Goal: Task Accomplishment & Management: Complete application form

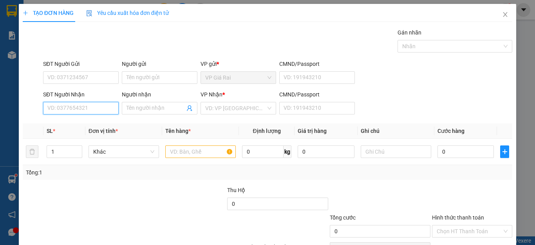
click at [99, 110] on input "SĐT Người Nhận" at bounding box center [81, 108] width 76 height 13
type input "0902512339"
click at [74, 121] on div "0902512339 - quân" at bounding box center [79, 123] width 65 height 9
type input "quân"
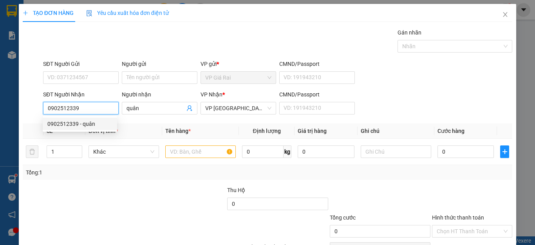
type input "30.000"
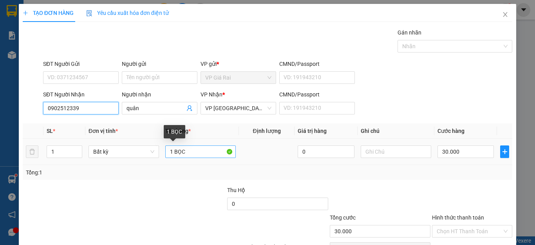
type input "0902512339"
drag, startPoint x: 188, startPoint y: 149, endPoint x: 149, endPoint y: 150, distance: 39.6
click at [149, 150] on tr "1 Bất kỳ 1 BỌC 0 30.000" at bounding box center [268, 152] width 490 height 26
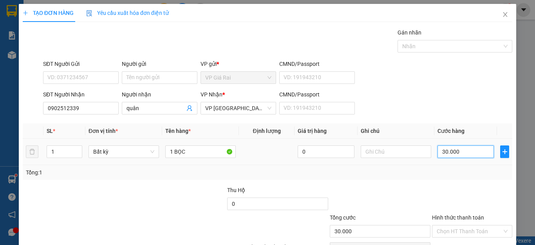
click at [460, 149] on input "30.000" at bounding box center [465, 151] width 56 height 13
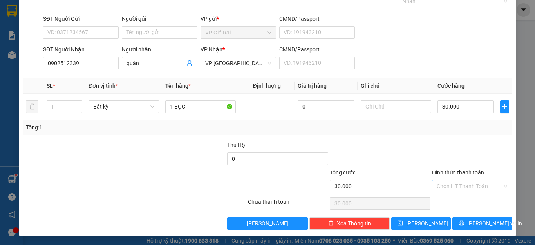
click at [451, 187] on input "Hình thức thanh toán" at bounding box center [469, 186] width 65 height 12
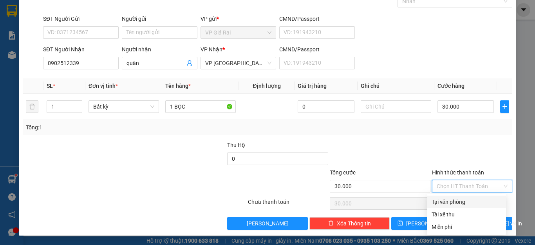
click at [458, 198] on div "Tại văn phòng" at bounding box center [467, 201] width 70 height 9
type input "0"
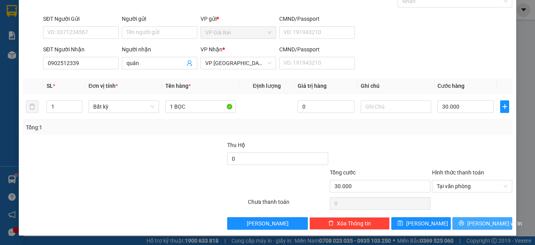
click at [470, 220] on span "[PERSON_NAME] và In" at bounding box center [494, 223] width 55 height 9
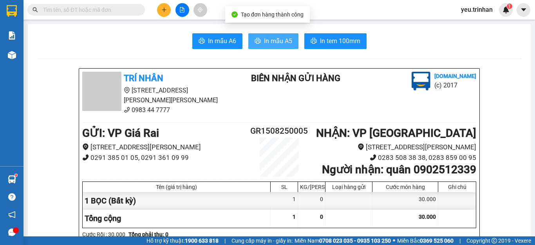
click at [266, 39] on span "In mẫu A5" at bounding box center [278, 41] width 28 height 10
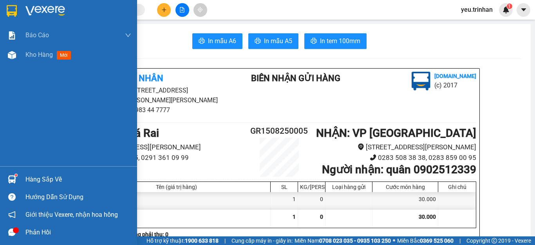
click at [6, 8] on div at bounding box center [12, 11] width 14 height 14
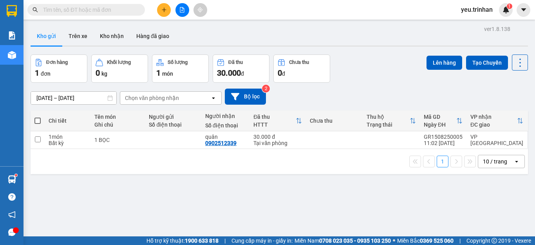
click at [103, 15] on span at bounding box center [85, 10] width 117 height 12
click at [103, 11] on input "text" at bounding box center [89, 9] width 92 height 9
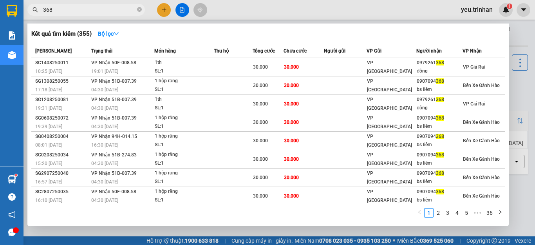
click at [92, 8] on input "368" at bounding box center [89, 9] width 92 height 9
type input "3"
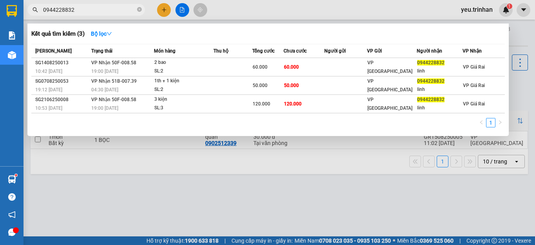
type input "0944228832"
